Goal: Entertainment & Leisure: Consume media (video, audio)

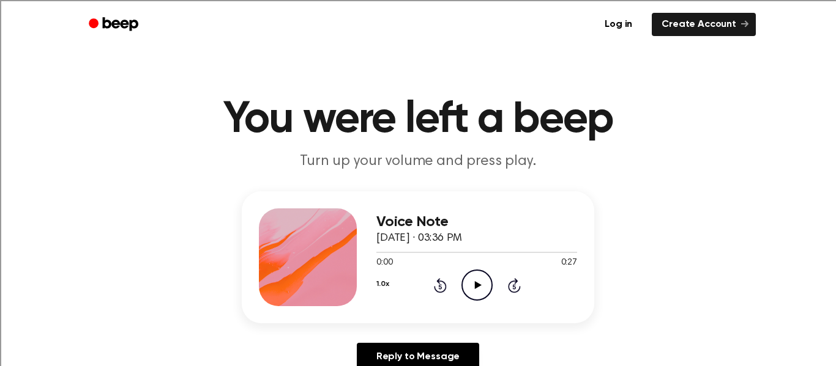
click at [477, 282] on icon "Play Audio" at bounding box center [476, 285] width 31 height 31
click at [477, 294] on icon "Play Audio" at bounding box center [476, 285] width 31 height 31
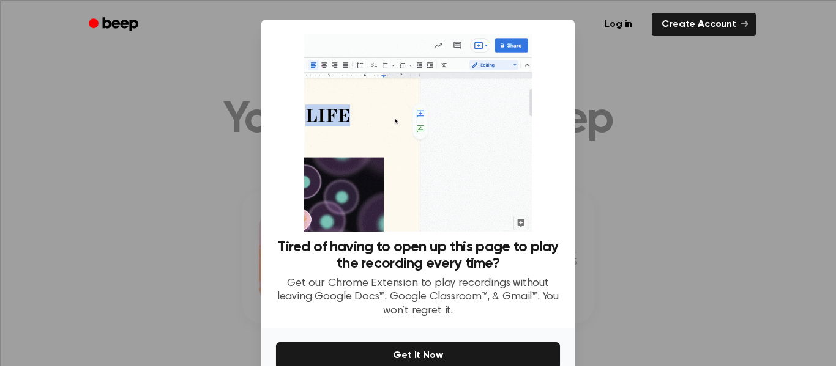
click at [594, 152] on div at bounding box center [418, 183] width 836 height 366
click at [453, 333] on div "No Thanks Get It Now" at bounding box center [417, 369] width 313 height 83
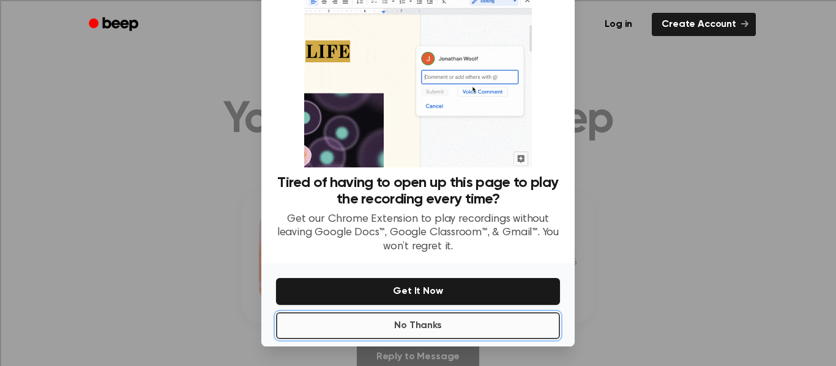
click at [453, 331] on button "No Thanks" at bounding box center [418, 326] width 284 height 27
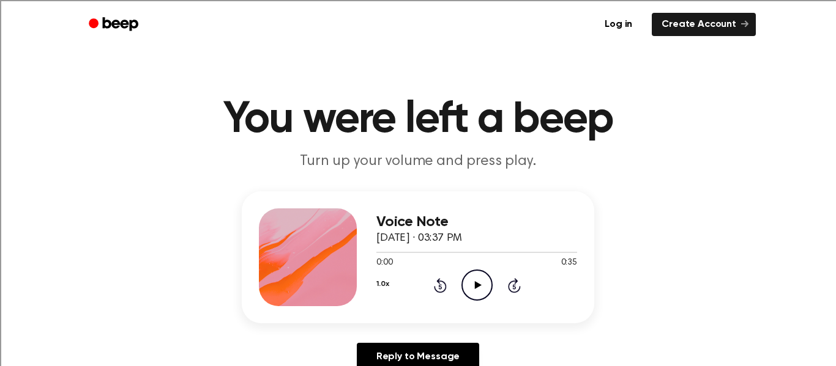
click at [478, 282] on icon "Play Audio" at bounding box center [476, 285] width 31 height 31
click at [478, 292] on icon "Play Audio" at bounding box center [476, 285] width 31 height 31
click at [473, 286] on icon "Play Audio" at bounding box center [476, 285] width 31 height 31
click at [475, 286] on icon at bounding box center [477, 285] width 7 height 8
